Goal: Transaction & Acquisition: Book appointment/travel/reservation

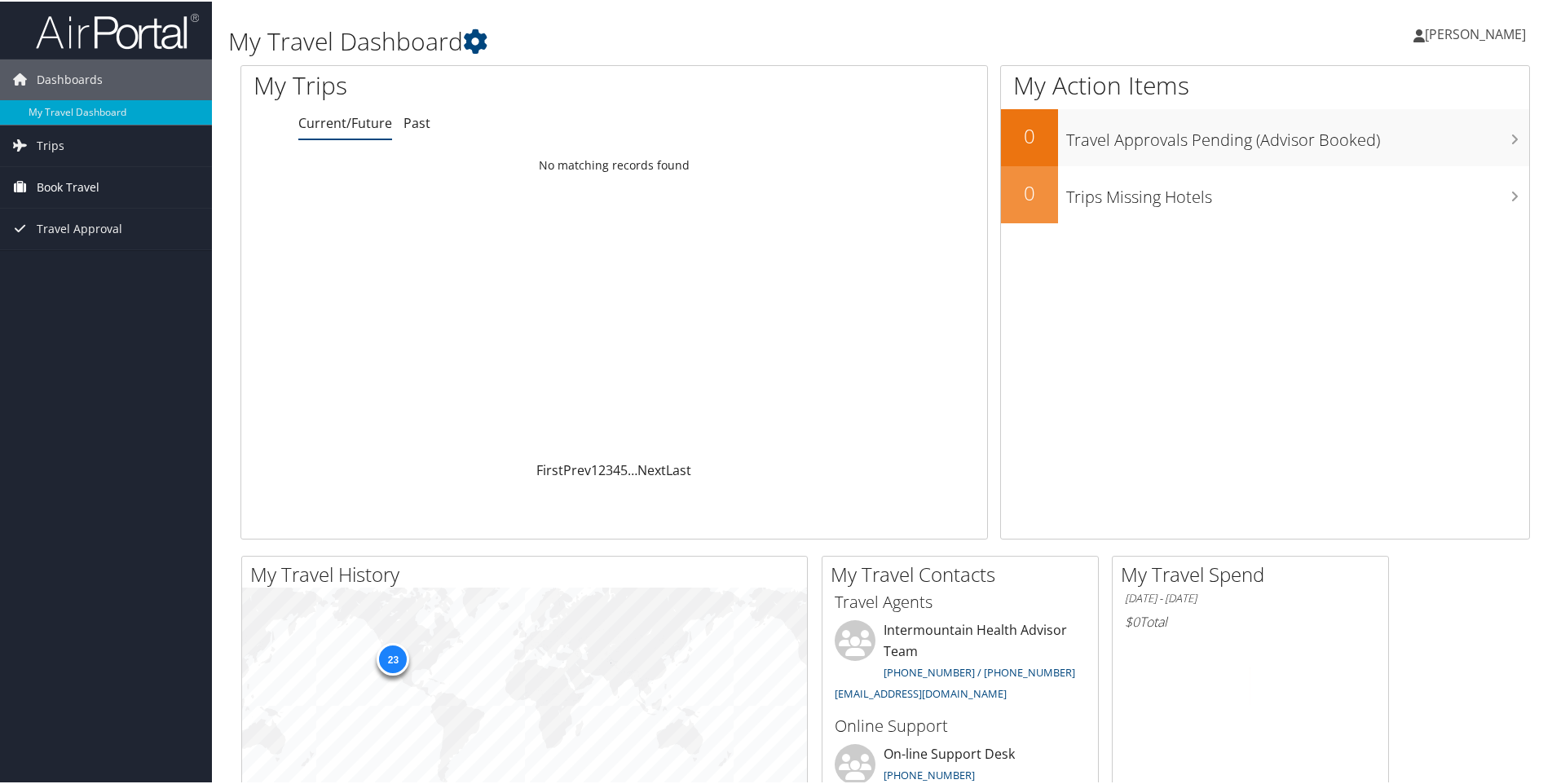
click at [59, 184] on span "Book Travel" at bounding box center [68, 186] width 63 height 41
click at [58, 267] on link "Book/Manage Online Trips" at bounding box center [105, 267] width 212 height 25
